Goal: Task Accomplishment & Management: Use online tool/utility

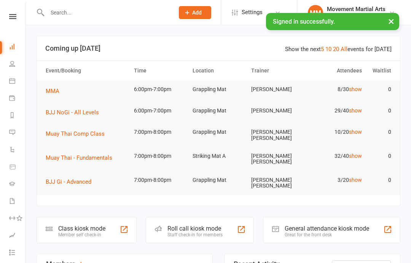
click at [198, 232] on div "Staff check-in for members" at bounding box center [195, 234] width 55 height 5
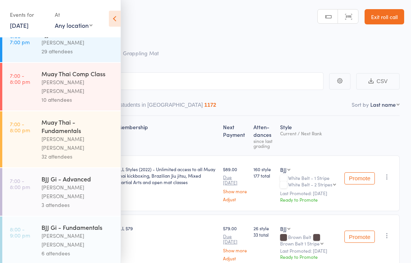
scroll to position [309, 0]
click at [85, 183] on div "[PERSON_NAME] [PERSON_NAME]" at bounding box center [78, 192] width 73 height 18
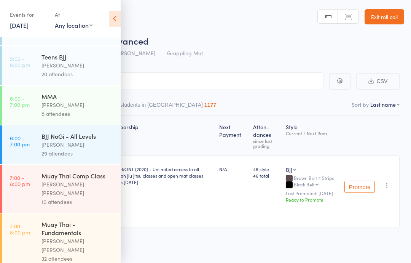
scroll to position [208, 0]
click at [86, 171] on div "Muay Thai Comp Class" at bounding box center [78, 175] width 73 height 8
click at [84, 236] on div "[PERSON_NAME] [PERSON_NAME]" at bounding box center [78, 245] width 73 height 18
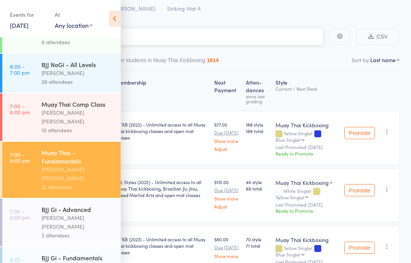
scroll to position [278, 0]
click at [83, 165] on div "[PERSON_NAME] [PERSON_NAME]" at bounding box center [78, 174] width 73 height 18
click at [267, 45] on input "search" at bounding box center [167, 37] width 312 height 18
click at [184, 14] on div "Roll Call for Muay Thai - Fundamentals 12 Aug 19:00 Billy Sam Striking Mat A" at bounding box center [216, 3] width 378 height 27
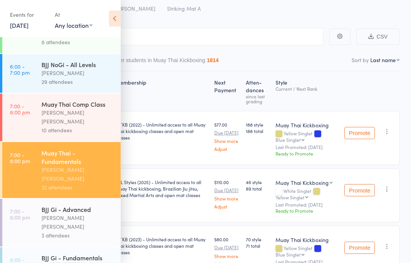
click at [115, 20] on icon at bounding box center [115, 19] width 12 height 16
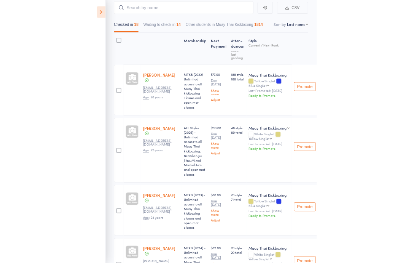
scroll to position [0, 0]
